Goal: Task Accomplishment & Management: Use online tool/utility

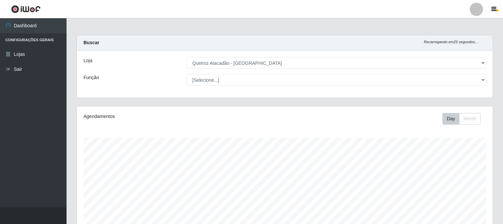
select select "464"
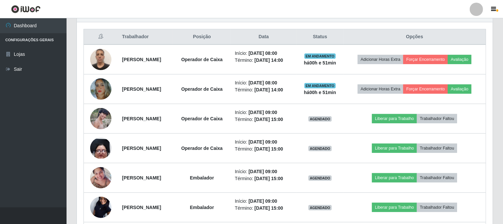
scroll to position [138, 416]
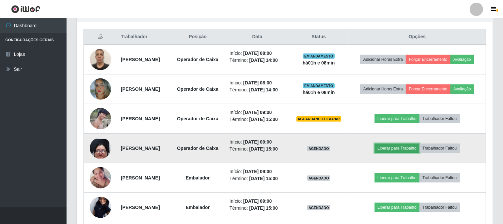
click at [402, 153] on button "Liberar para Trabalho" at bounding box center [397, 148] width 45 height 9
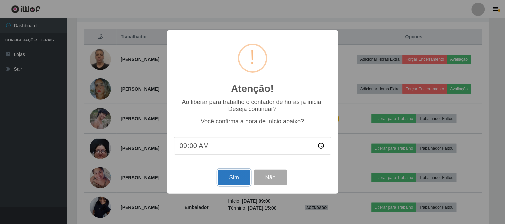
click at [238, 180] on button "Sim" at bounding box center [234, 178] width 32 height 16
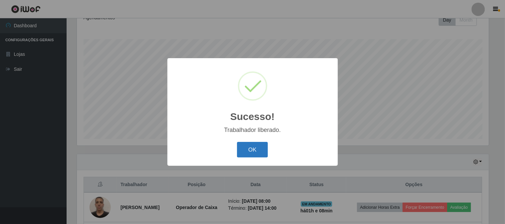
click at [257, 148] on button "OK" at bounding box center [252, 150] width 31 height 16
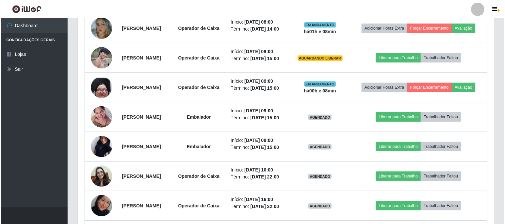
scroll to position [321, 0]
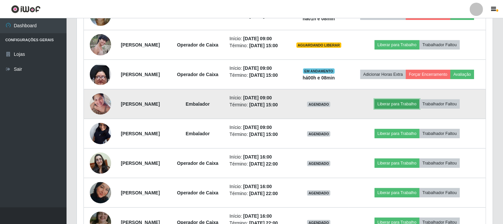
click at [405, 109] on button "Liberar para Trabalho" at bounding box center [397, 103] width 45 height 9
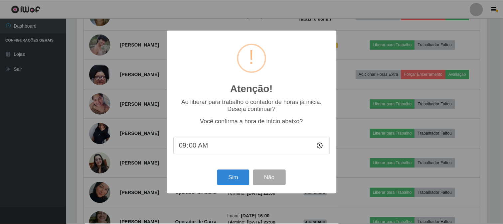
scroll to position [138, 412]
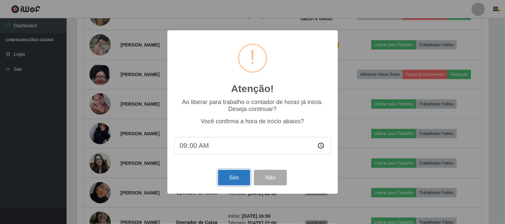
click at [232, 177] on button "Sim" at bounding box center [234, 178] width 32 height 16
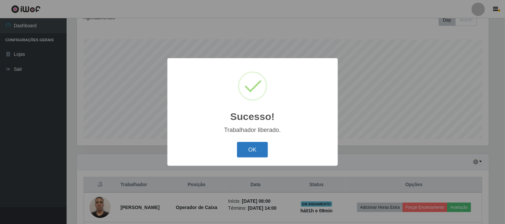
click at [247, 152] on button "OK" at bounding box center [252, 150] width 31 height 16
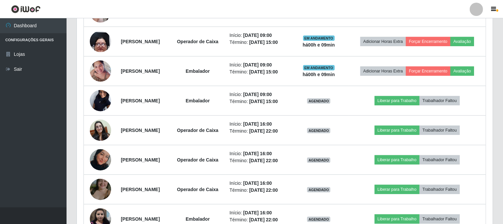
scroll to position [358, 0]
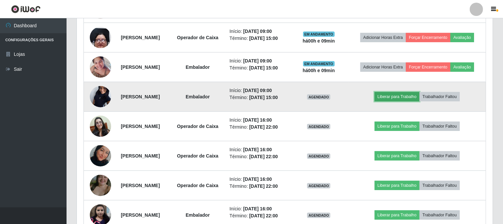
click at [403, 101] on button "Liberar para Trabalho" at bounding box center [397, 96] width 45 height 9
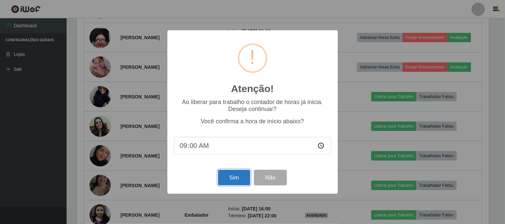
click at [230, 175] on button "Sim" at bounding box center [234, 178] width 32 height 16
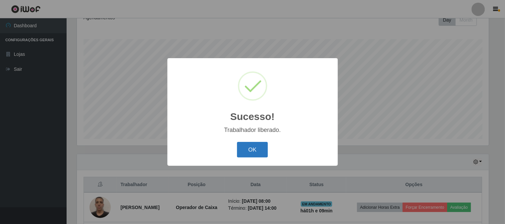
click at [259, 152] on button "OK" at bounding box center [252, 150] width 31 height 16
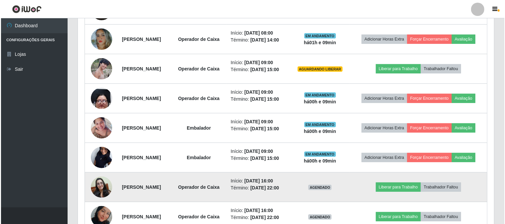
scroll to position [0, 0]
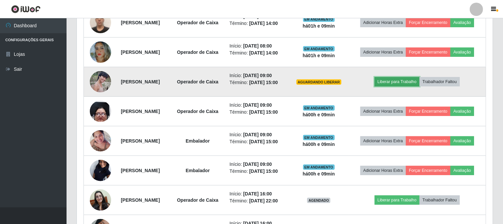
click at [415, 87] on button "Liberar para Trabalho" at bounding box center [397, 81] width 45 height 9
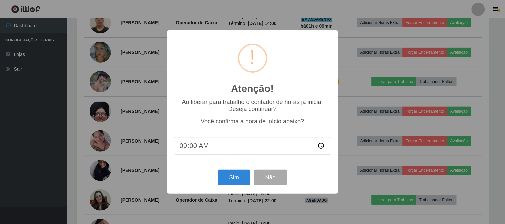
click at [201, 151] on input "09:00" at bounding box center [252, 146] width 157 height 18
click at [200, 144] on input "09:00" at bounding box center [252, 146] width 157 height 18
click at [236, 178] on button "Sim" at bounding box center [234, 178] width 32 height 16
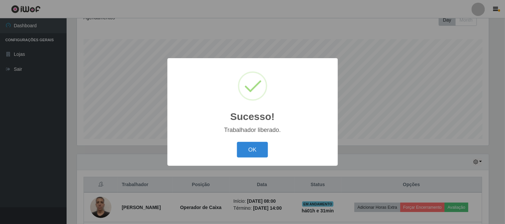
click at [237, 142] on button "OK" at bounding box center [252, 150] width 31 height 16
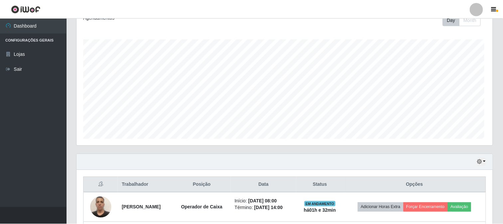
scroll to position [138, 416]
